Goal: Task Accomplishment & Management: Manage account settings

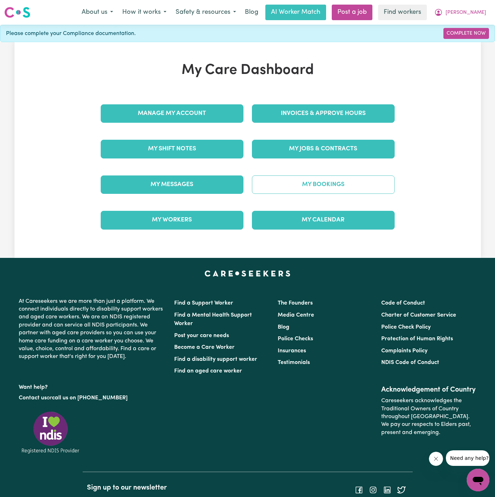
click at [330, 187] on link "My Bookings" at bounding box center [323, 184] width 143 height 18
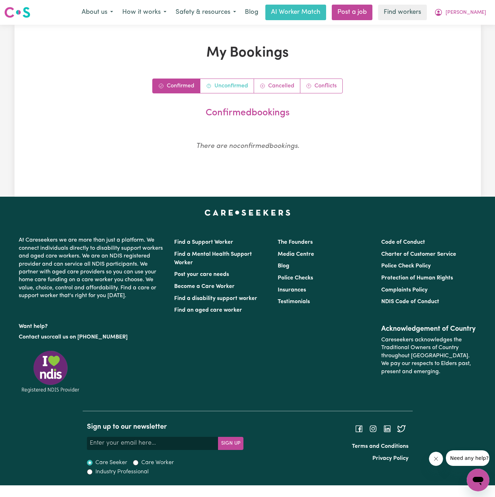
click at [228, 82] on link "Unconfirmed" at bounding box center [227, 86] width 54 height 14
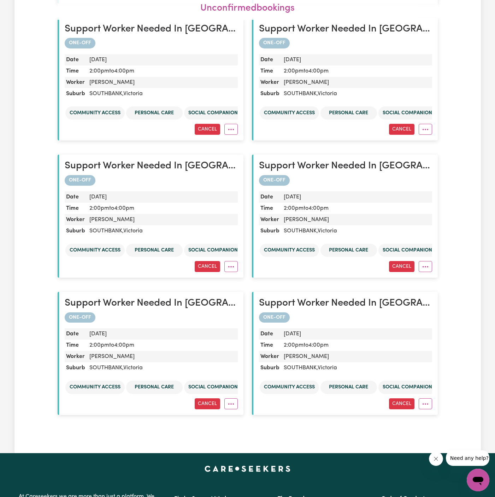
scroll to position [331, 0]
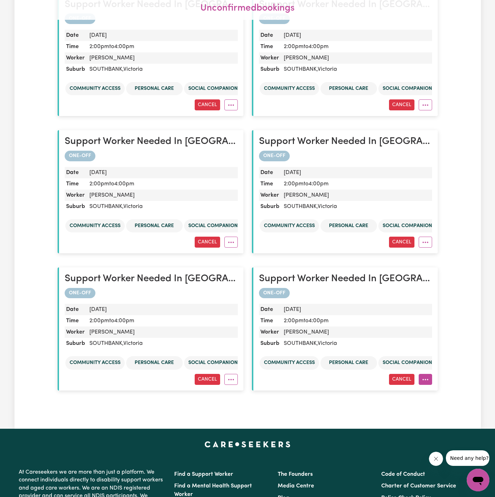
click at [430, 378] on button "More options" at bounding box center [425, 379] width 13 height 11
click at [455, 394] on link "Amend" at bounding box center [451, 395] width 64 height 14
select select "pm"
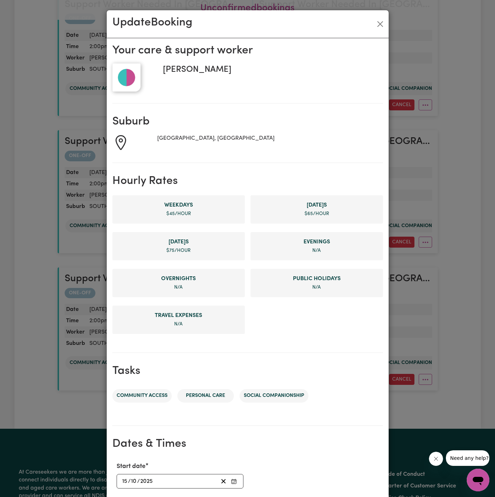
scroll to position [84, 0]
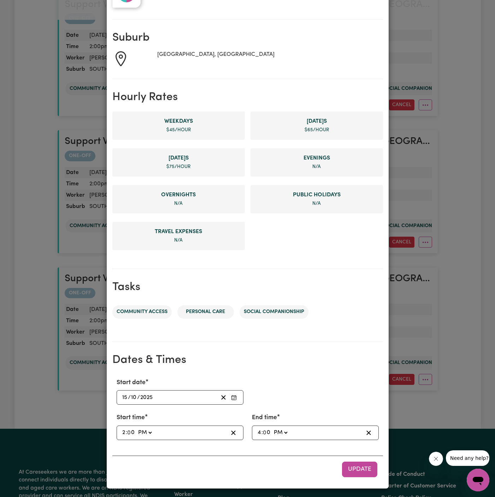
click at [123, 429] on input "2" at bounding box center [124, 433] width 4 height 10
type input "13:00"
type input "1"
click at [129, 431] on input "0" at bounding box center [131, 433] width 7 height 10
type input "13:03"
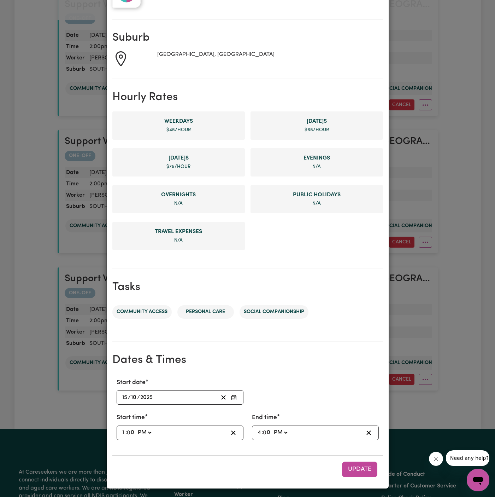
type input "3"
type input "13:30"
type input "30"
click at [259, 430] on input "4" at bounding box center [259, 433] width 4 height 10
type input "17:00"
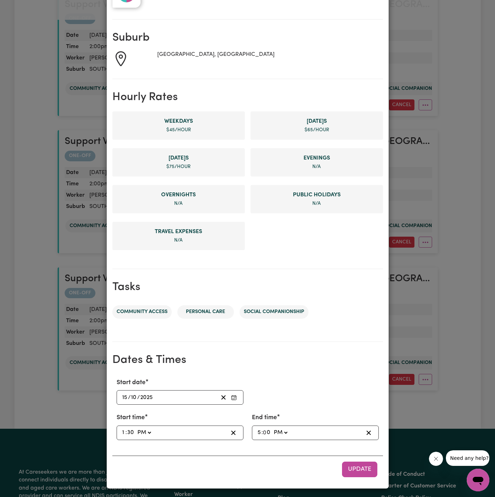
type input "5"
click at [363, 466] on span "Update" at bounding box center [359, 469] width 23 height 6
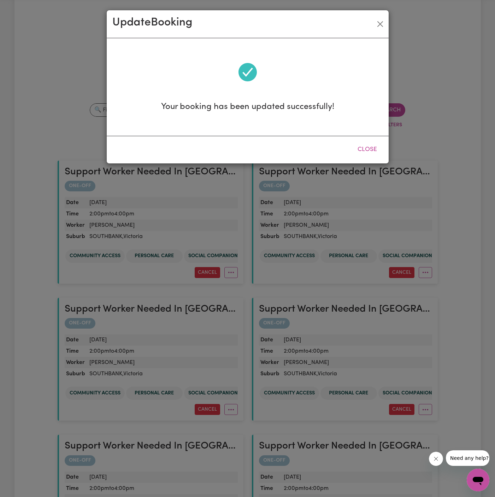
scroll to position [0, 0]
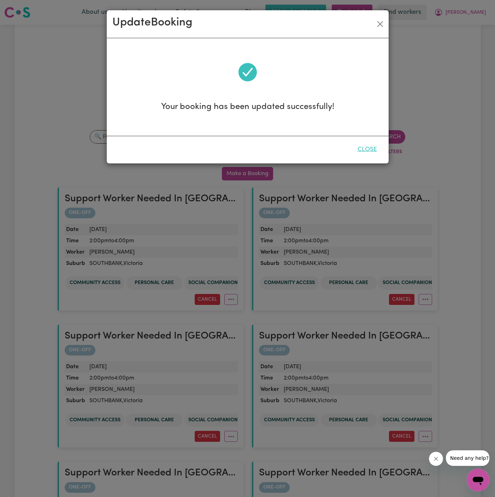
click at [368, 148] on button "Close" at bounding box center [367, 150] width 31 height 16
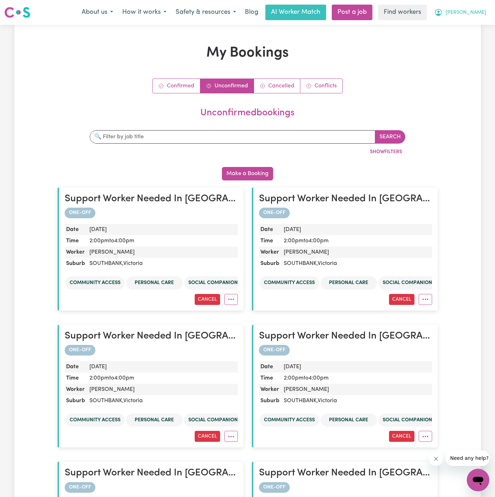
click at [480, 13] on span "[PERSON_NAME]" at bounding box center [466, 13] width 41 height 8
click at [480, 27] on link "My Dashboard" at bounding box center [463, 27] width 56 height 13
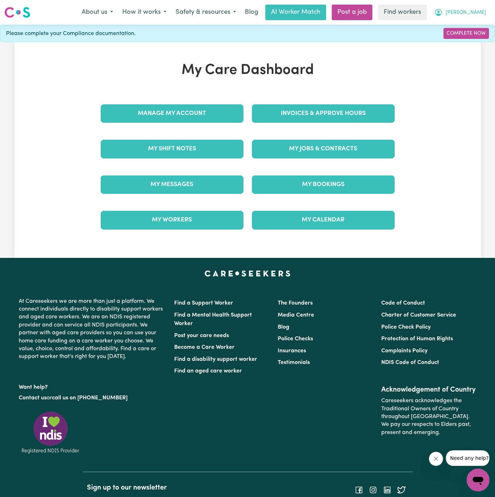
click at [484, 12] on span "[PERSON_NAME]" at bounding box center [466, 13] width 41 height 8
click at [483, 39] on link "Logout" at bounding box center [463, 40] width 56 height 13
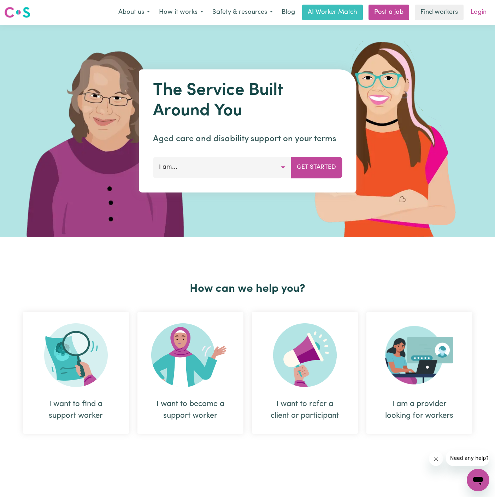
click at [481, 12] on link "Login" at bounding box center [478, 13] width 24 height 16
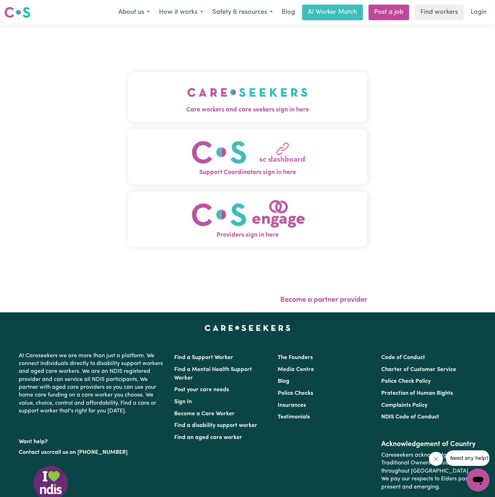
click at [247, 84] on img "Care workers and care seekers sign in here" at bounding box center [247, 92] width 121 height 26
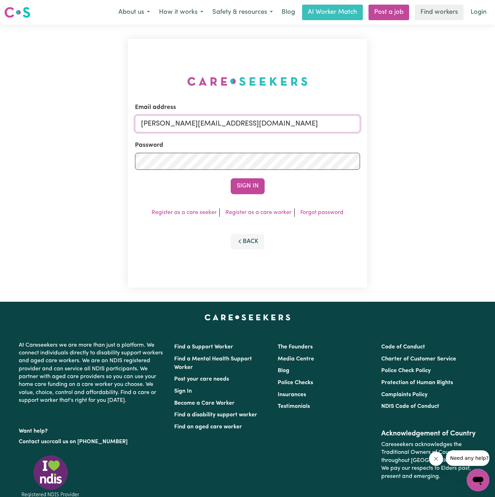
click at [281, 131] on input "[PERSON_NAME][EMAIL_ADDRESS][DOMAIN_NAME]" at bounding box center [247, 123] width 225 height 17
drag, startPoint x: 178, startPoint y: 125, endPoint x: 394, endPoint y: 122, distance: 215.6
click at [394, 122] on div "Email address [EMAIL_ADDRESS][DOMAIN_NAME] Password Sign In Register as a care …" at bounding box center [247, 163] width 495 height 277
type input "[EMAIL_ADDRESS][DOMAIN_NAME]"
click at [243, 182] on button "Sign In" at bounding box center [248, 186] width 34 height 16
